Goal: Information Seeking & Learning: Learn about a topic

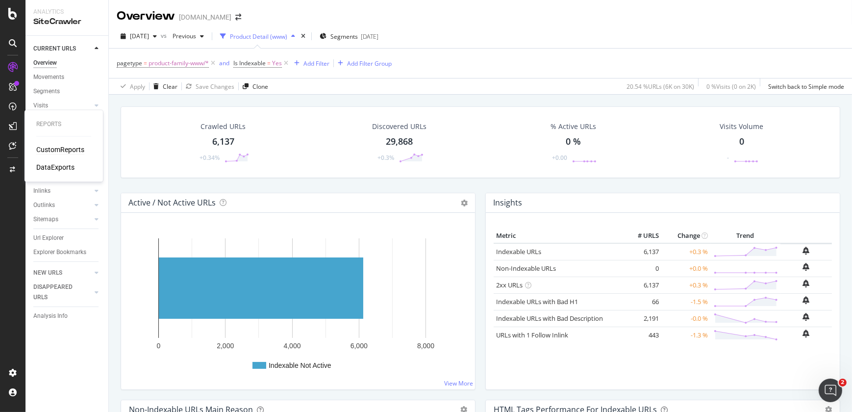
click at [52, 149] on div "CustomReports" at bounding box center [60, 150] width 48 height 10
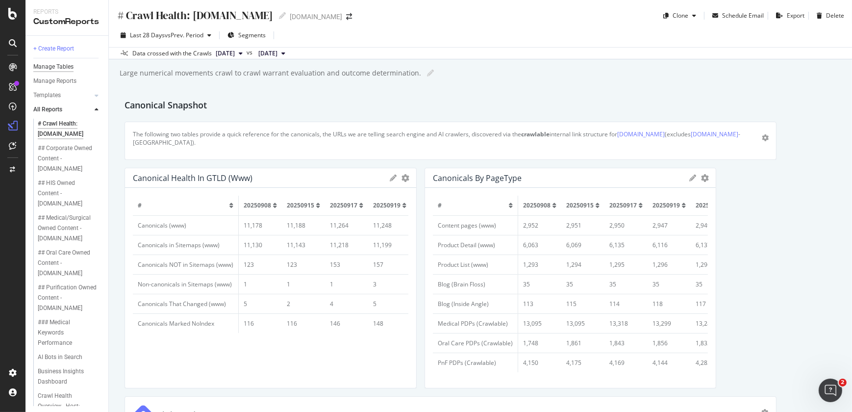
click at [61, 69] on div "Manage Tables" at bounding box center [53, 67] width 40 height 10
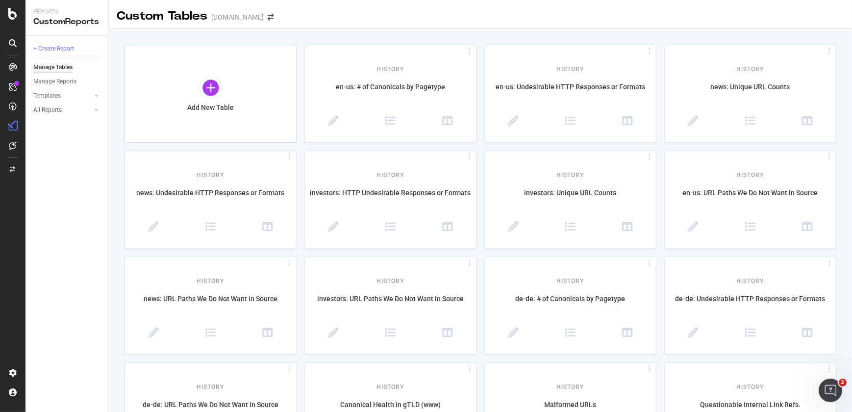
scroll to position [360, 0]
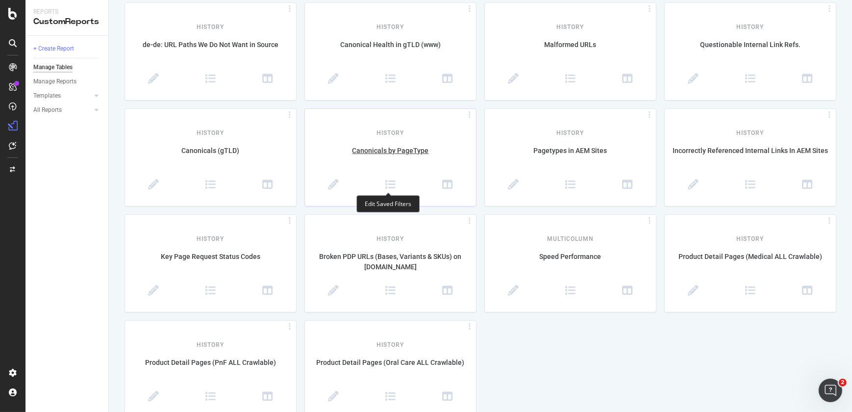
click at [378, 181] on span at bounding box center [390, 185] width 57 height 12
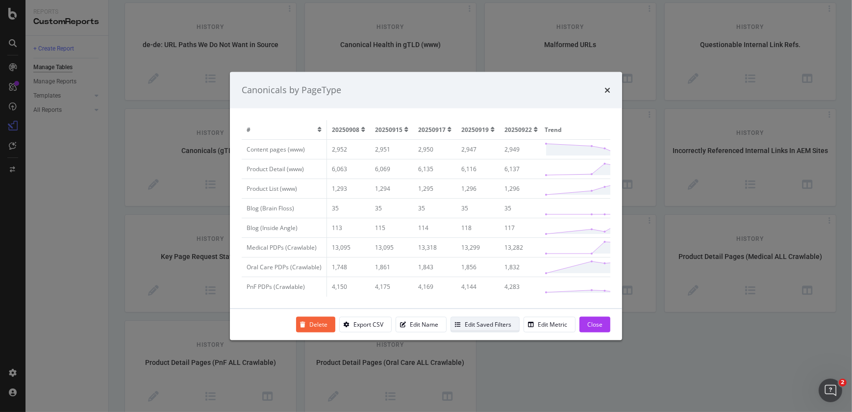
click at [470, 326] on div "Edit Saved Filters" at bounding box center [488, 324] width 47 height 8
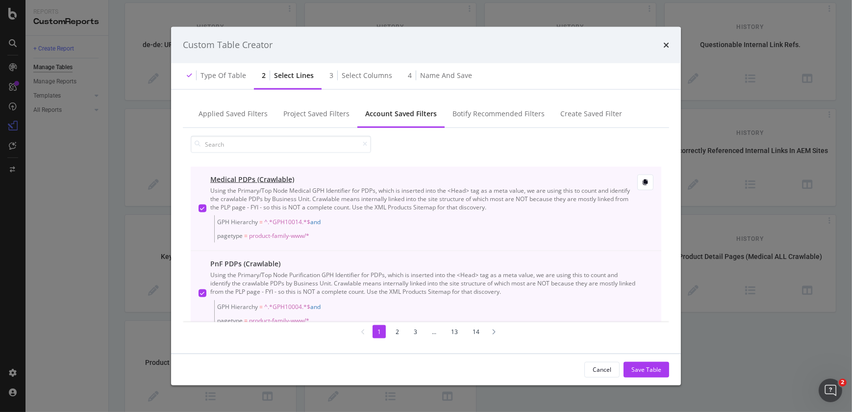
click at [203, 208] on icon "modal" at bounding box center [202, 208] width 4 height 5
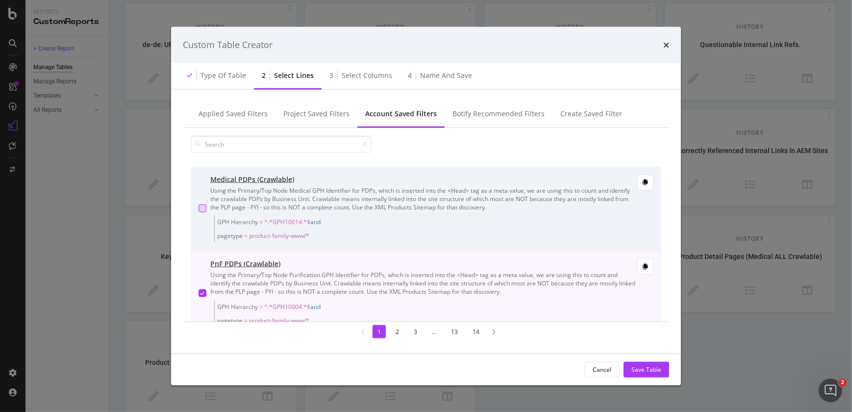
click at [204, 290] on icon "modal" at bounding box center [202, 292] width 4 height 5
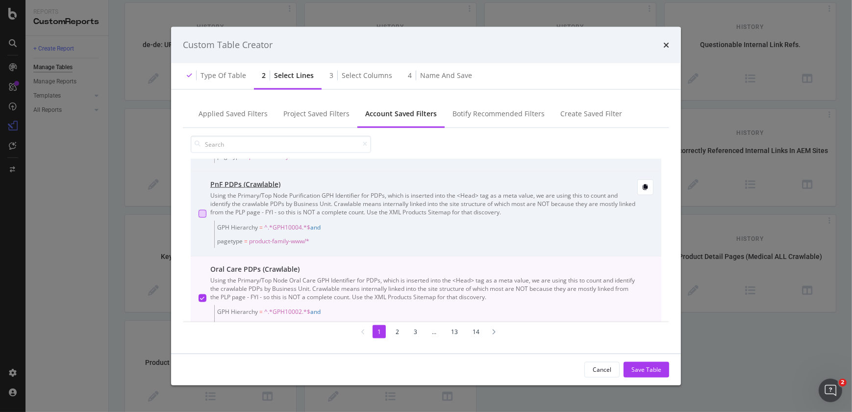
scroll to position [89, 0]
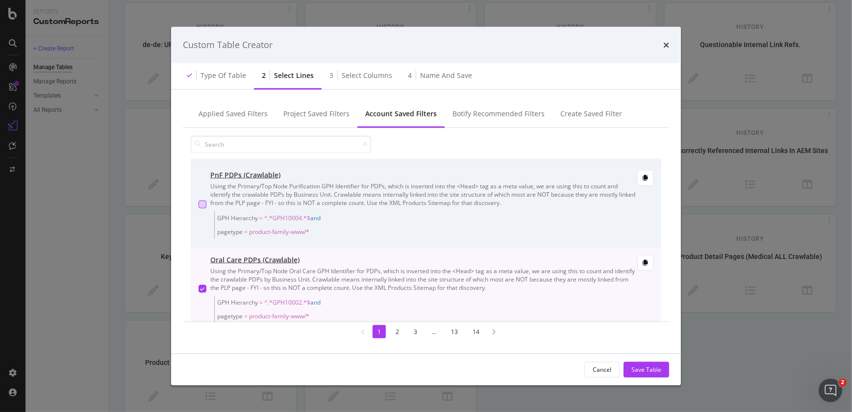
click at [202, 291] on div "modal" at bounding box center [202, 289] width 8 height 8
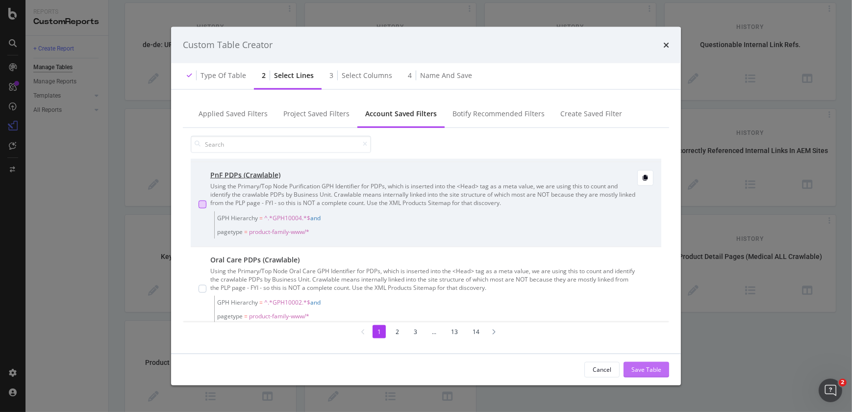
click at [637, 368] on div "Save Table" at bounding box center [646, 369] width 30 height 8
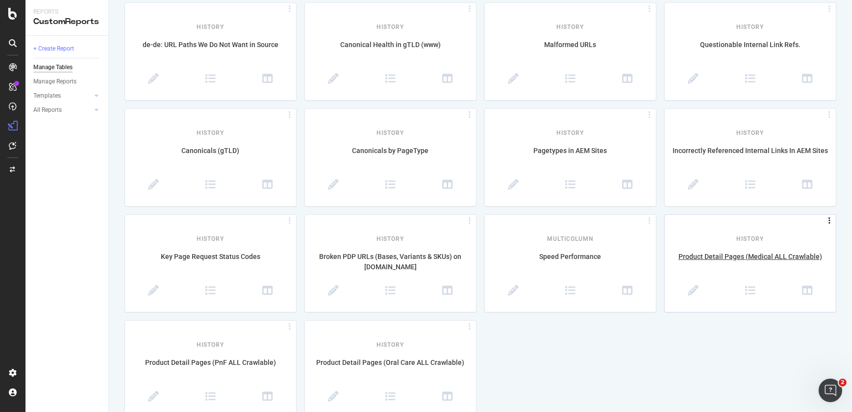
click at [824, 220] on icon at bounding box center [829, 221] width 10 height 4
click at [804, 250] on div "Delete" at bounding box center [804, 251] width 54 height 18
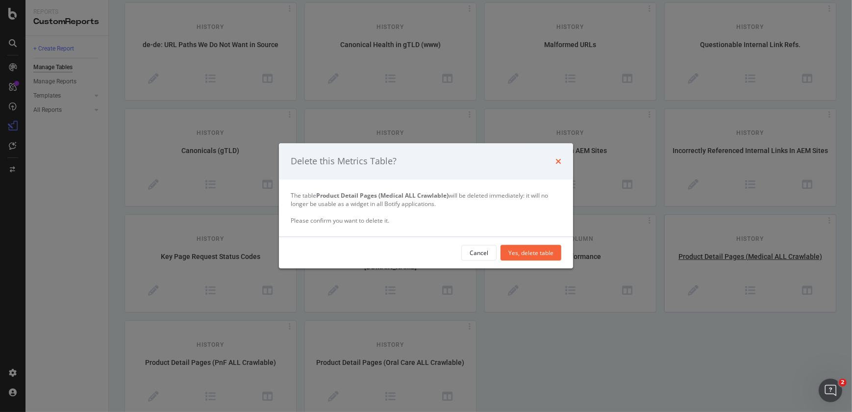
click at [559, 160] on icon "times" at bounding box center [558, 161] width 6 height 8
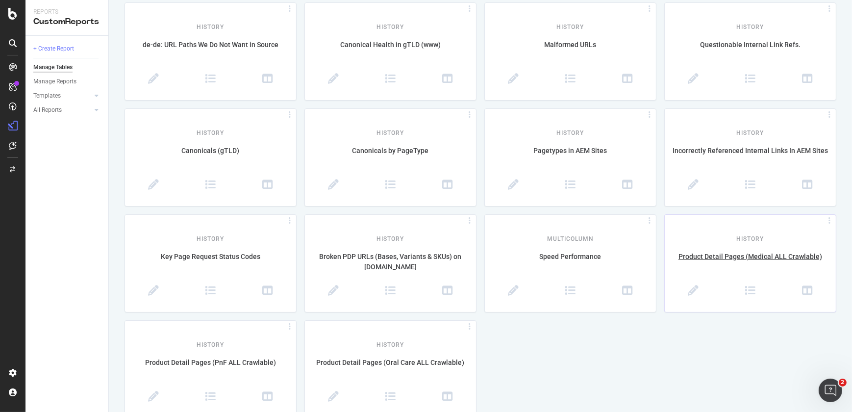
scroll to position [0, 0]
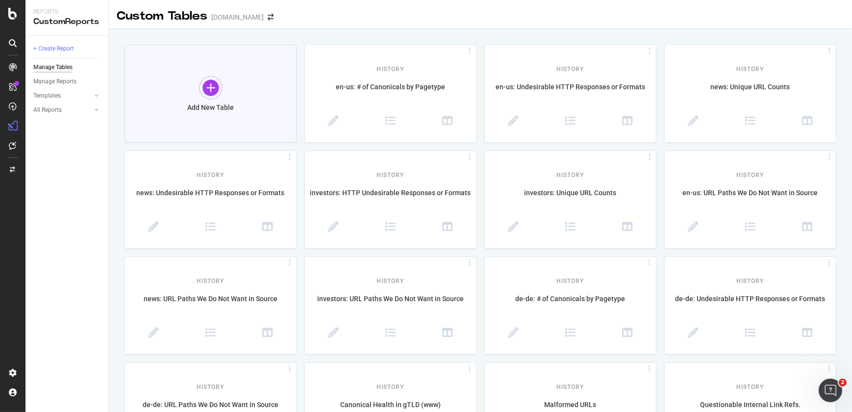
click at [205, 88] on div at bounding box center [211, 88] width 24 height 24
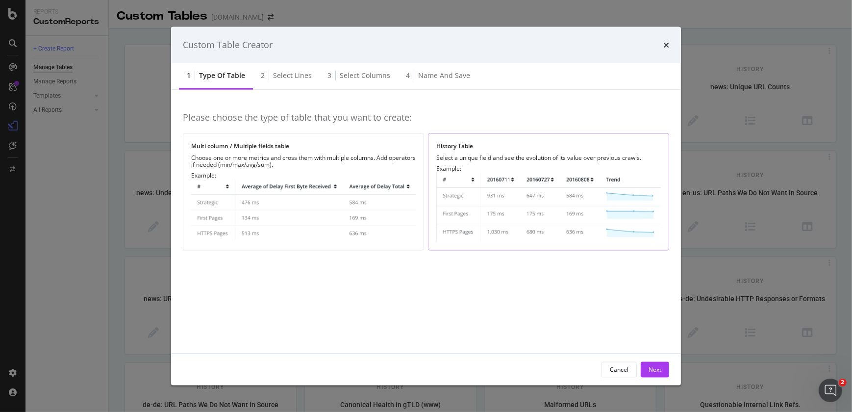
click at [505, 184] on img "modal" at bounding box center [548, 207] width 224 height 70
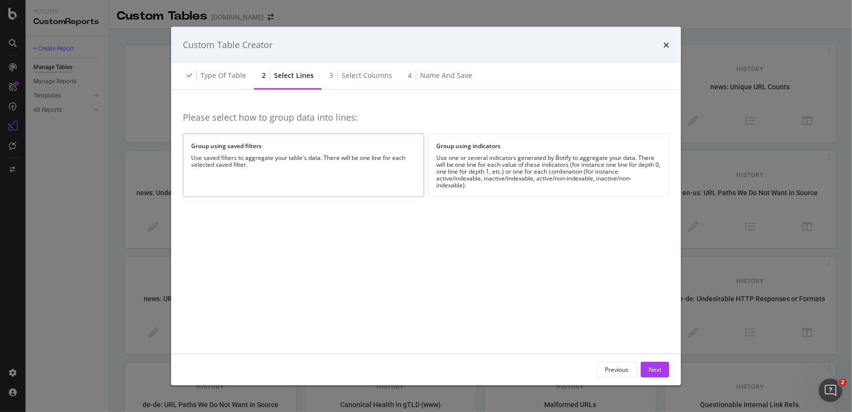
click at [377, 157] on div "Use saved filters to aggregate your table's data. There will be one line for ea…" at bounding box center [303, 161] width 224 height 14
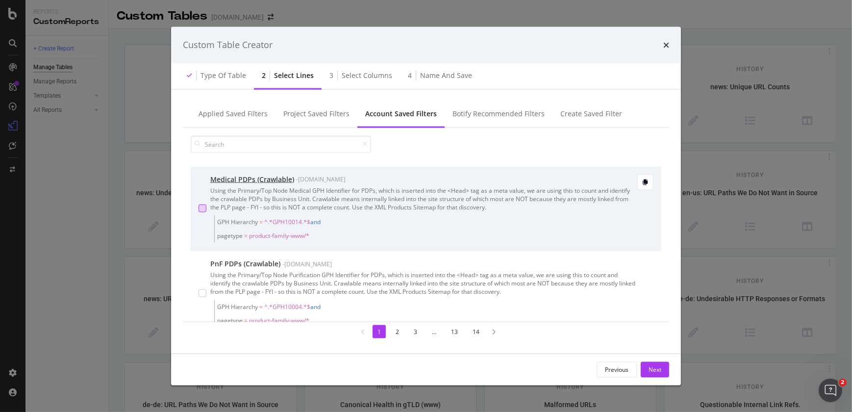
click at [203, 211] on div "modal" at bounding box center [202, 208] width 8 height 8
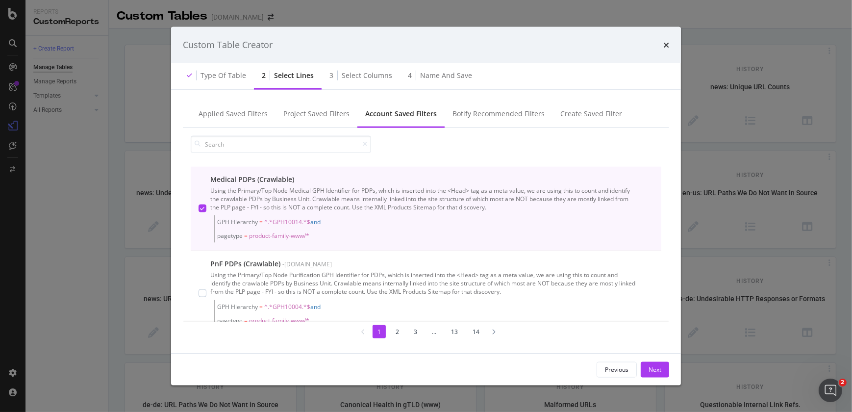
click at [669, 219] on div "Applied Saved Filters Project Saved Filters Account Saved Filters Botify Recomm…" at bounding box center [426, 221] width 510 height 264
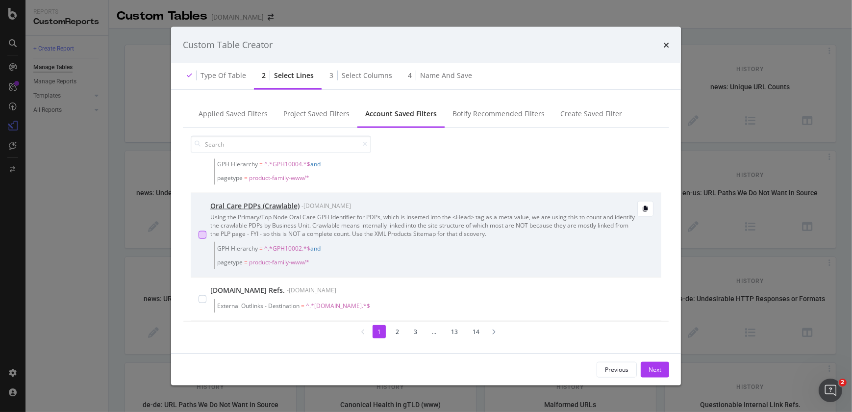
click at [201, 231] on div "modal" at bounding box center [202, 235] width 8 height 8
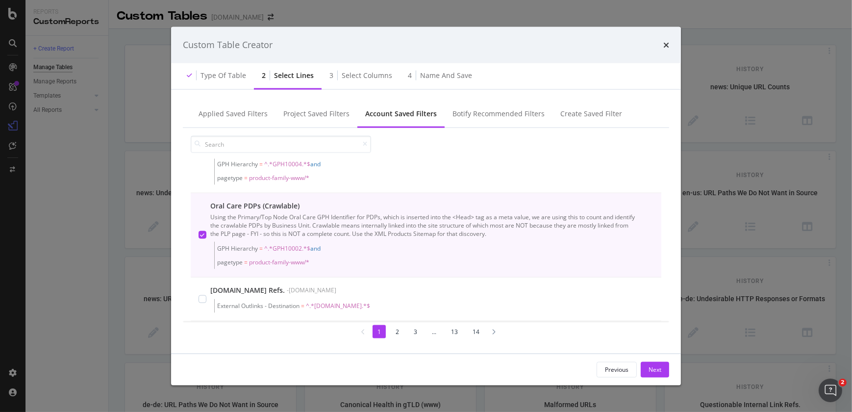
scroll to position [0, 0]
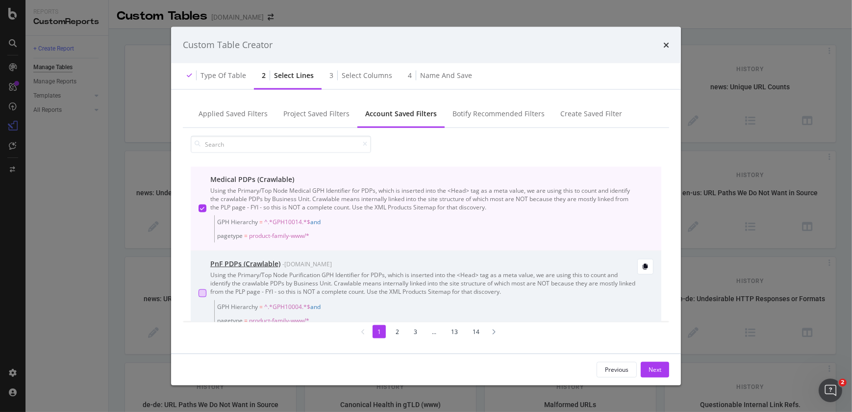
click at [201, 293] on div "modal" at bounding box center [202, 293] width 8 height 8
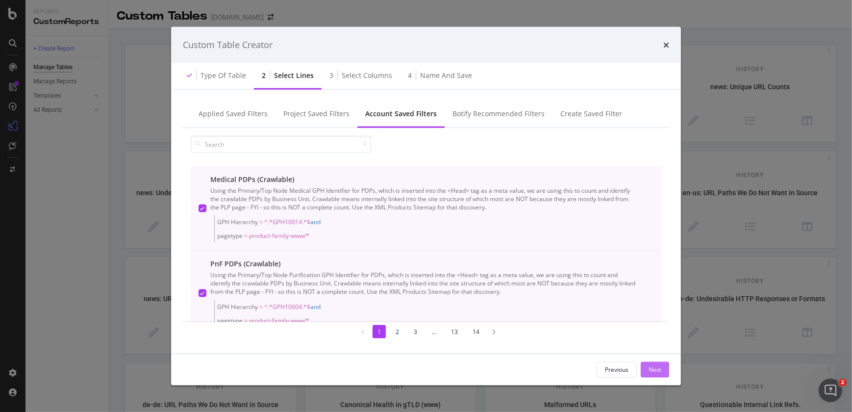
click at [657, 368] on div "Next" at bounding box center [654, 369] width 13 height 8
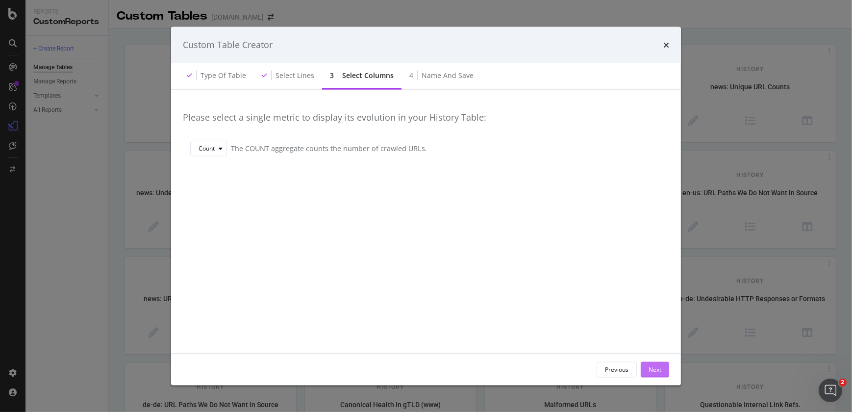
click at [655, 368] on div "Next" at bounding box center [654, 369] width 13 height 8
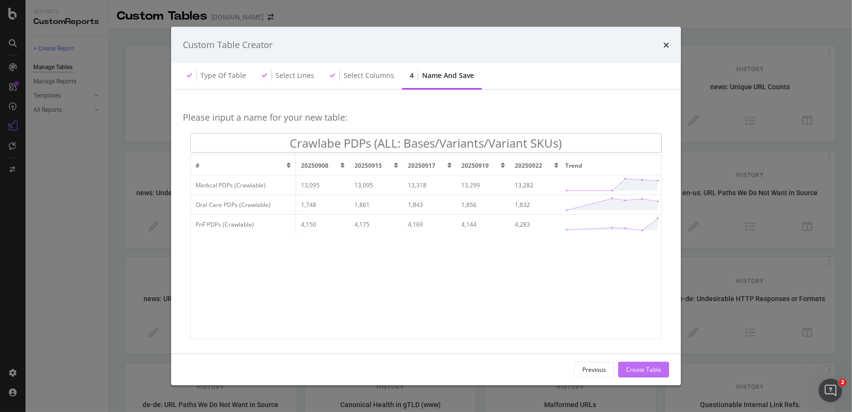
type input "Crawlabe PDPs (ALL: Bases/Variants/Variant SKUs)"
click at [648, 362] on div "Create Table" at bounding box center [643, 369] width 35 height 15
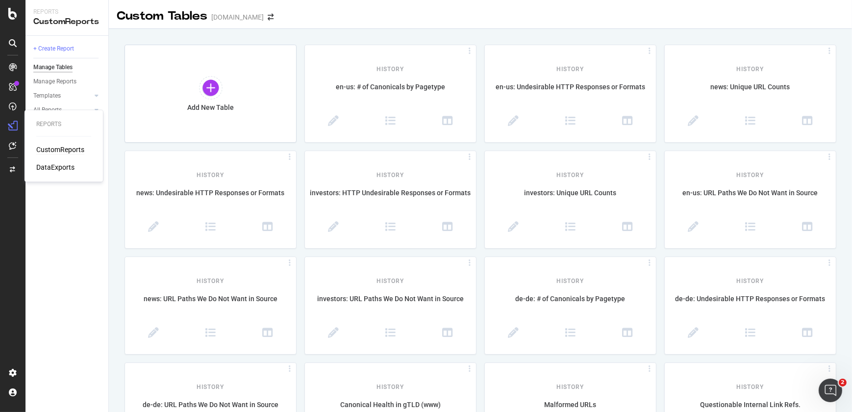
click at [49, 146] on div "CustomReports" at bounding box center [60, 150] width 48 height 10
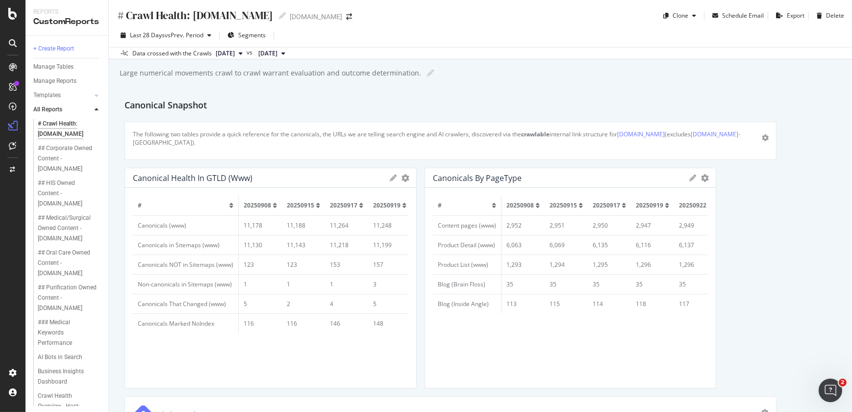
click at [50, 129] on div "# Crawl Health: [DOMAIN_NAME]" at bounding box center [66, 129] width 57 height 21
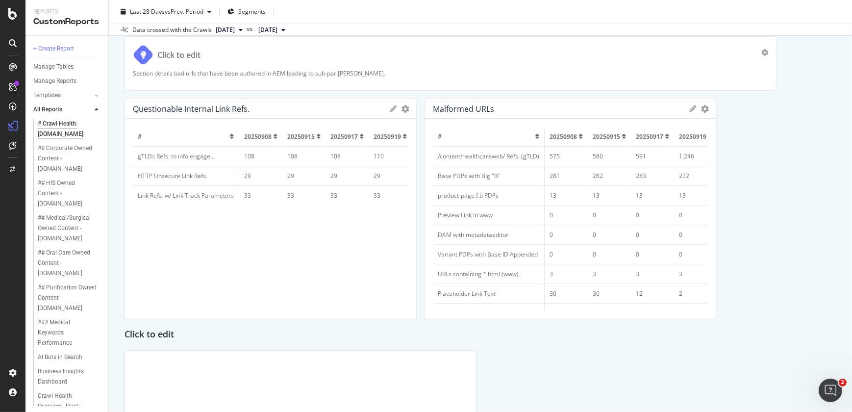
scroll to position [544, 0]
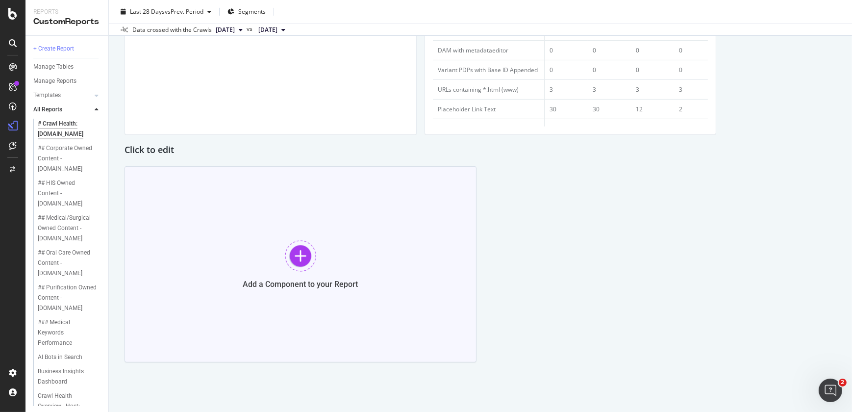
click at [306, 254] on div at bounding box center [300, 255] width 31 height 31
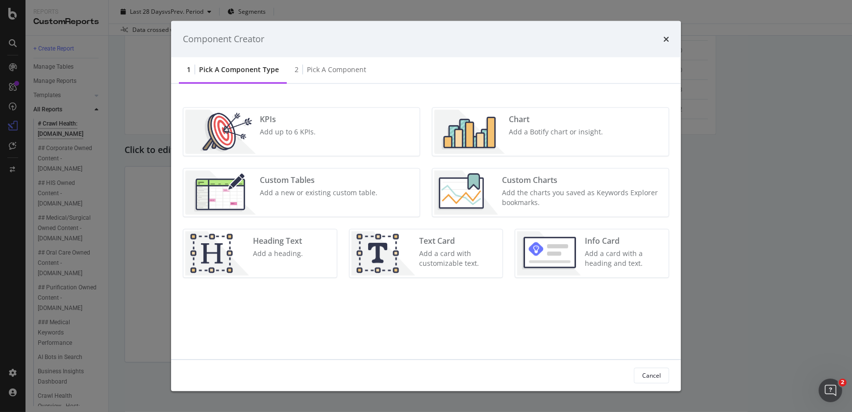
click at [313, 188] on div "Add a new or existing custom table." at bounding box center [319, 192] width 118 height 10
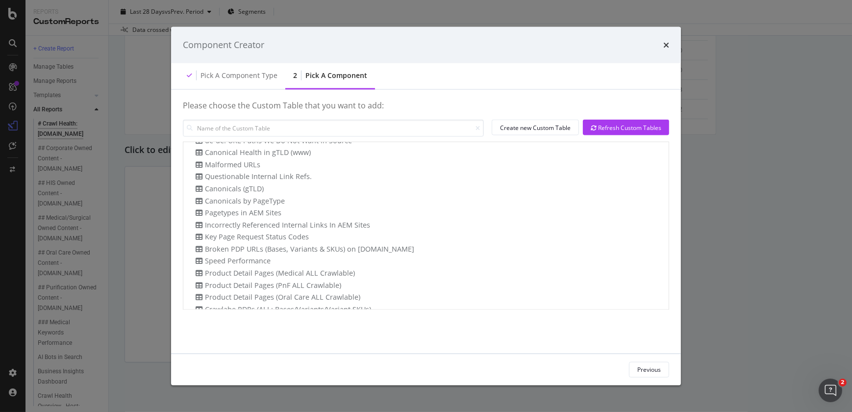
scroll to position [155, 0]
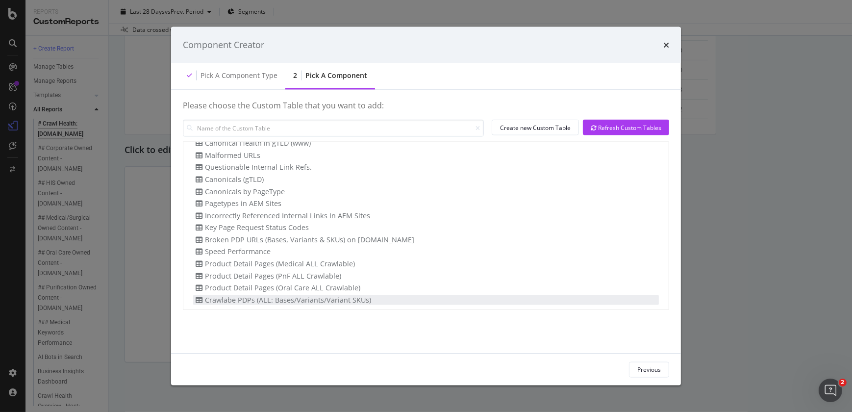
click at [306, 304] on div "Crawlabe PDPs (ALL: Bases/Variants/Variant SKUs)" at bounding box center [282, 300] width 178 height 10
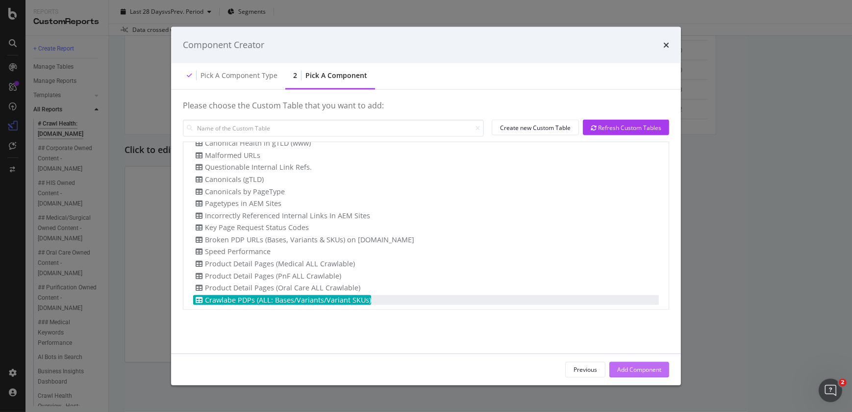
click at [630, 368] on div "Add Component" at bounding box center [639, 369] width 44 height 8
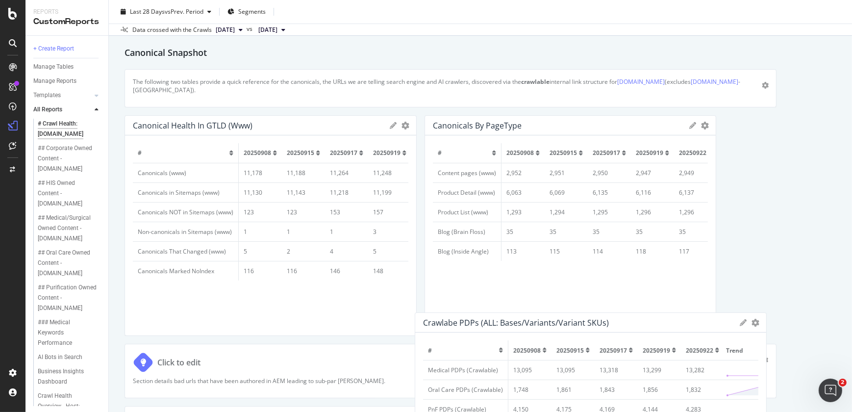
scroll to position [63, 0]
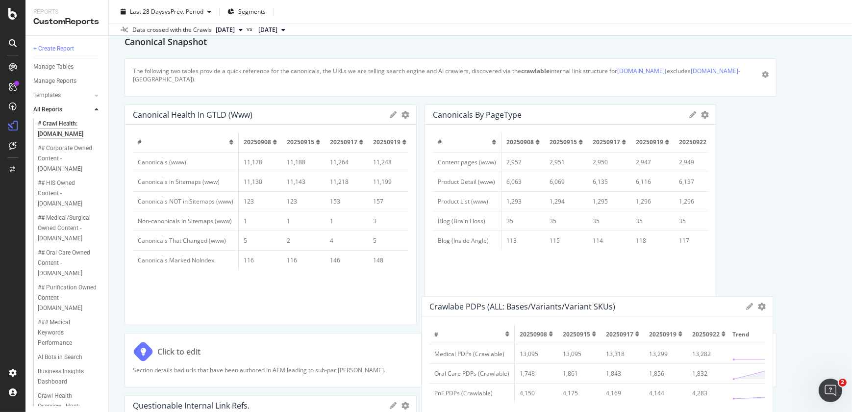
drag, startPoint x: 407, startPoint y: 290, endPoint x: 703, endPoint y: 315, distance: 297.6
click at [703, 315] on div "Crawlabe PDPs (ALL: Bases/Variants/Variant SKUs) Export as CSV Delete Add to Cu…" at bounding box center [596, 307] width 351 height 20
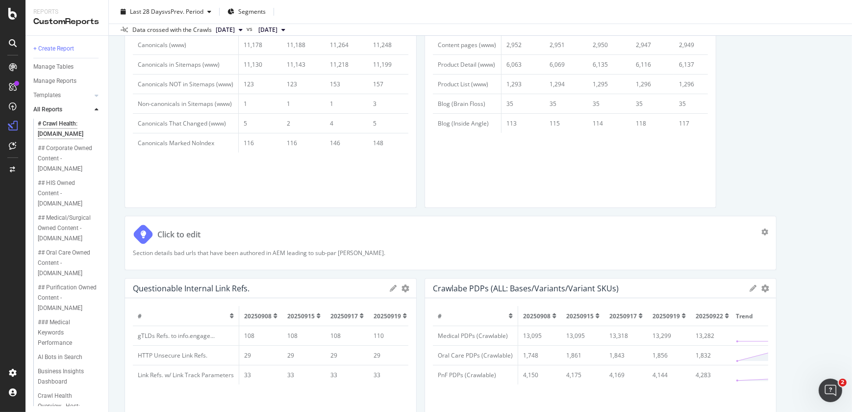
scroll to position [176, 0]
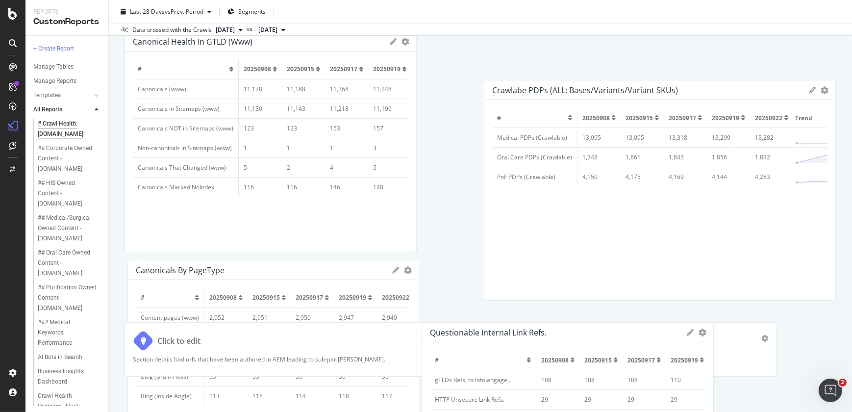
drag, startPoint x: 673, startPoint y: 298, endPoint x: 740, endPoint y: 55, distance: 251.7
click at [740, 80] on div "Crawlabe PDPs (ALL: Bases/Variants/Variant SKUs) Export as CSV Delete Add to Cu…" at bounding box center [659, 90] width 351 height 20
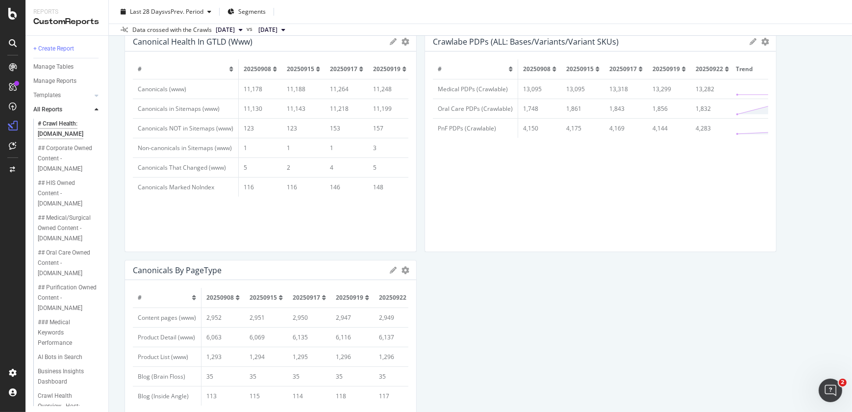
scroll to position [113, 0]
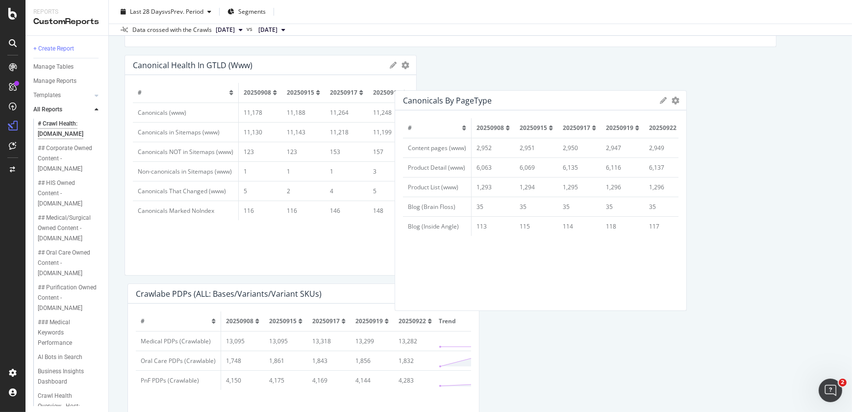
drag, startPoint x: 333, startPoint y: 362, endPoint x: 612, endPoint y: 163, distance: 342.2
click at [612, 163] on td "6,116" at bounding box center [622, 167] width 43 height 20
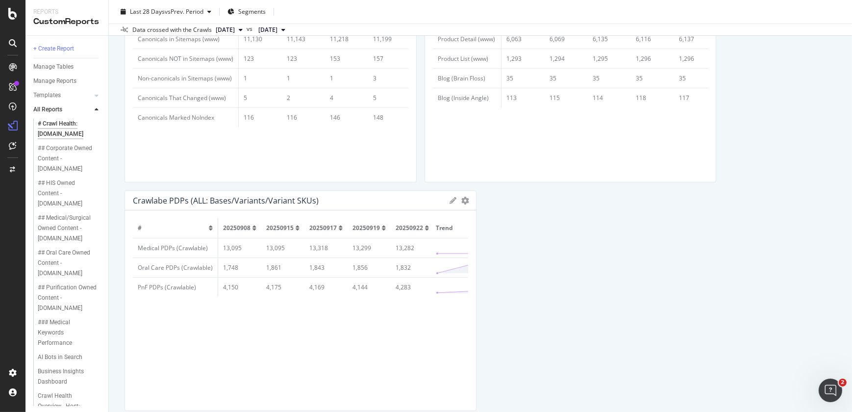
scroll to position [0, 0]
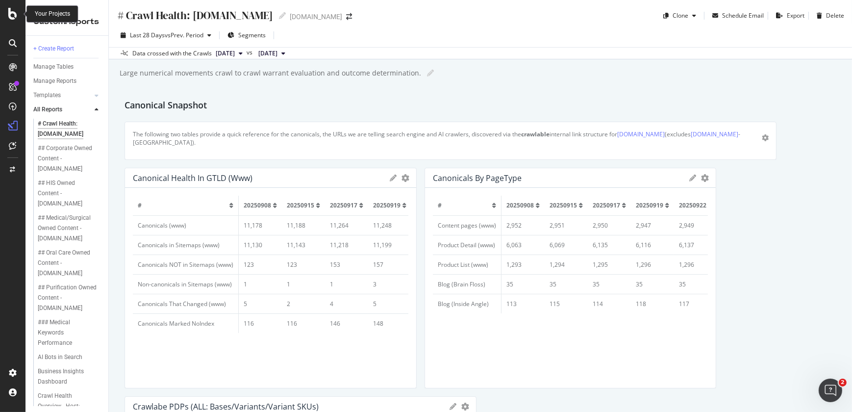
click at [10, 14] on icon at bounding box center [12, 14] width 9 height 12
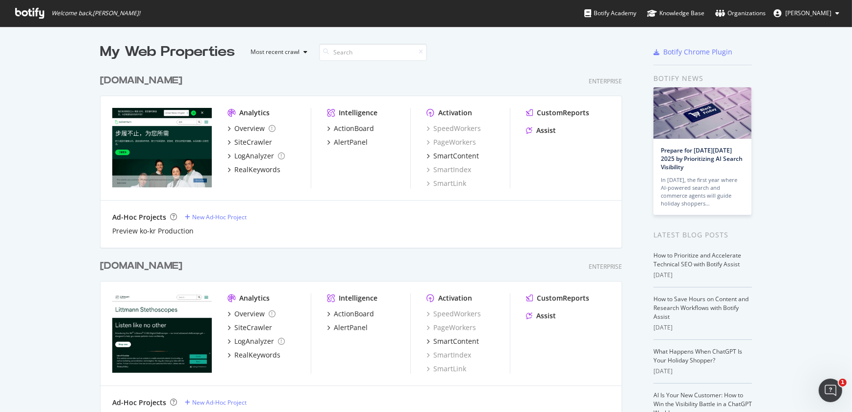
click at [120, 266] on div "[DOMAIN_NAME]" at bounding box center [141, 266] width 82 height 14
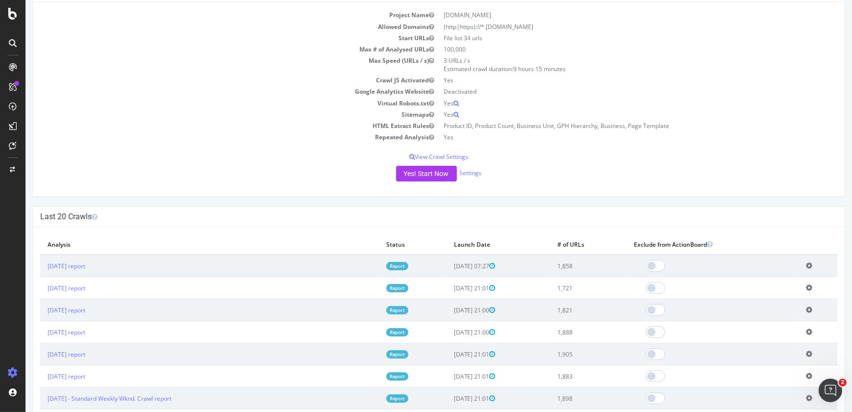
scroll to position [106, 0]
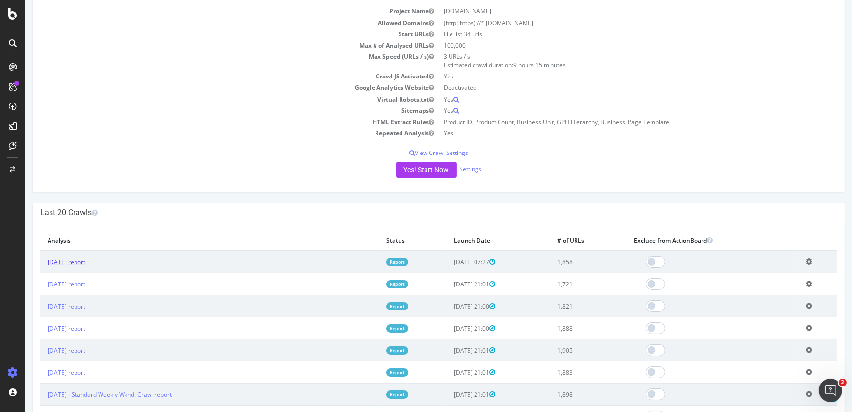
click at [85, 259] on link "2025 Sep. 25th report" at bounding box center [67, 262] width 38 height 8
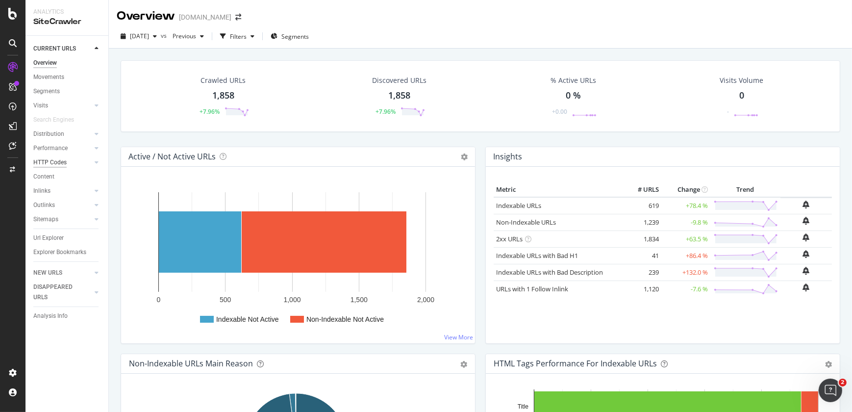
click at [58, 164] on div "HTTP Codes" at bounding box center [49, 162] width 33 height 10
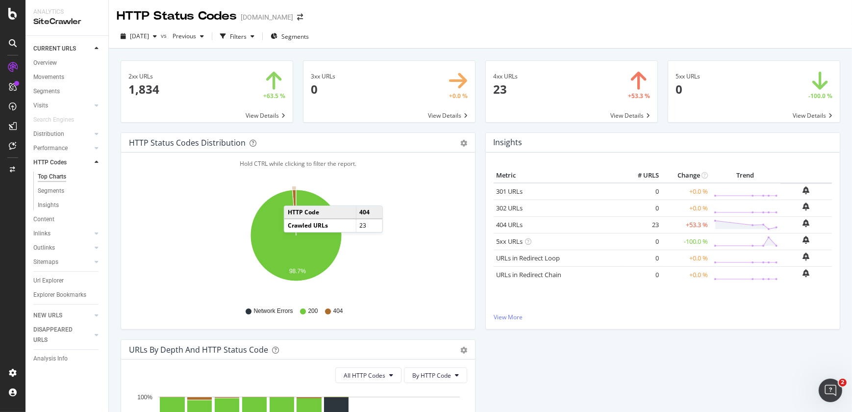
click at [294, 196] on icon "A chart." at bounding box center [294, 213] width 4 height 46
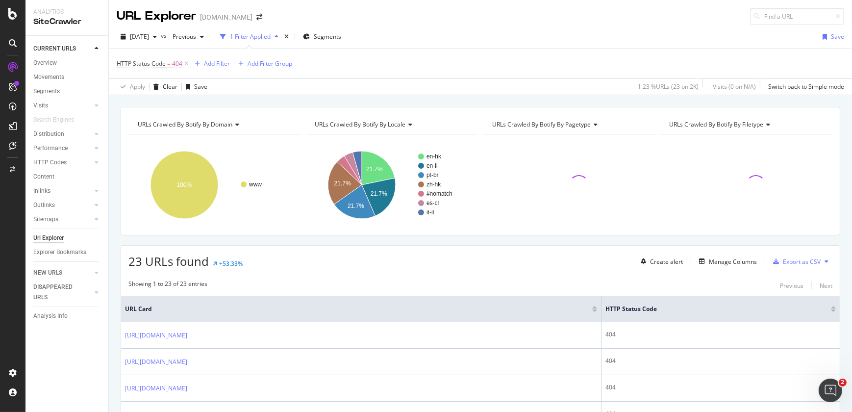
scroll to position [360, 0]
